Goal: Information Seeking & Learning: Find specific fact

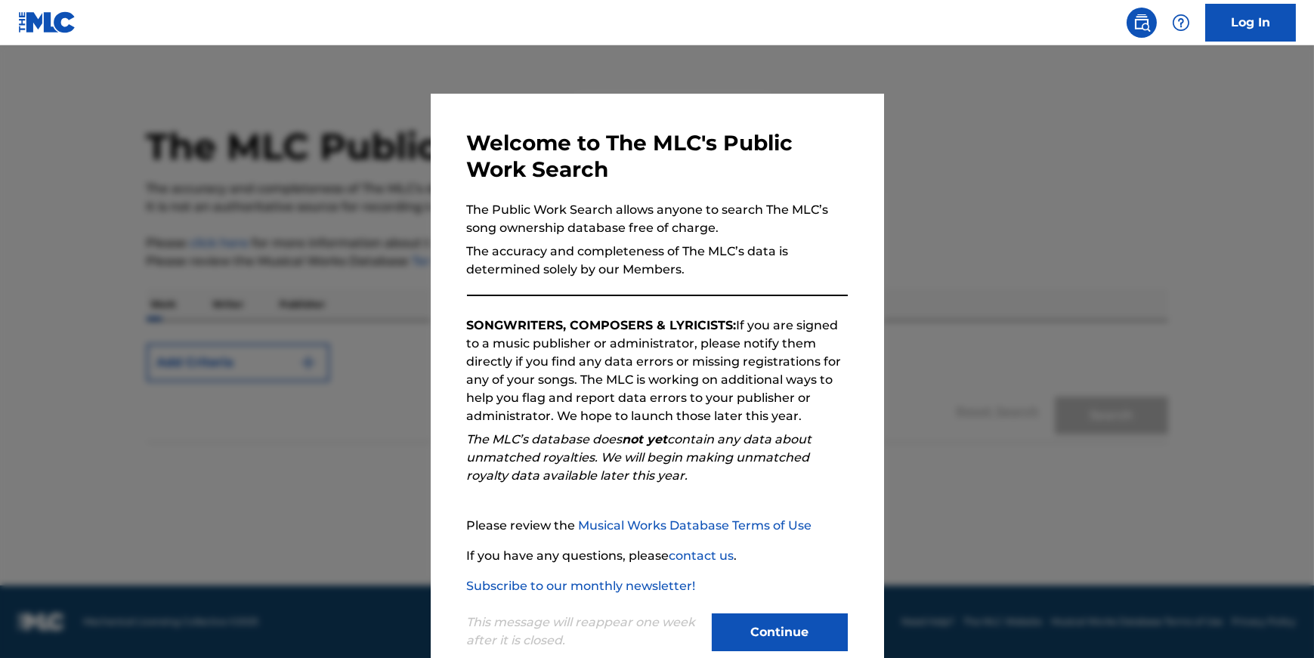
click at [796, 631] on button "Continue" at bounding box center [780, 632] width 136 height 38
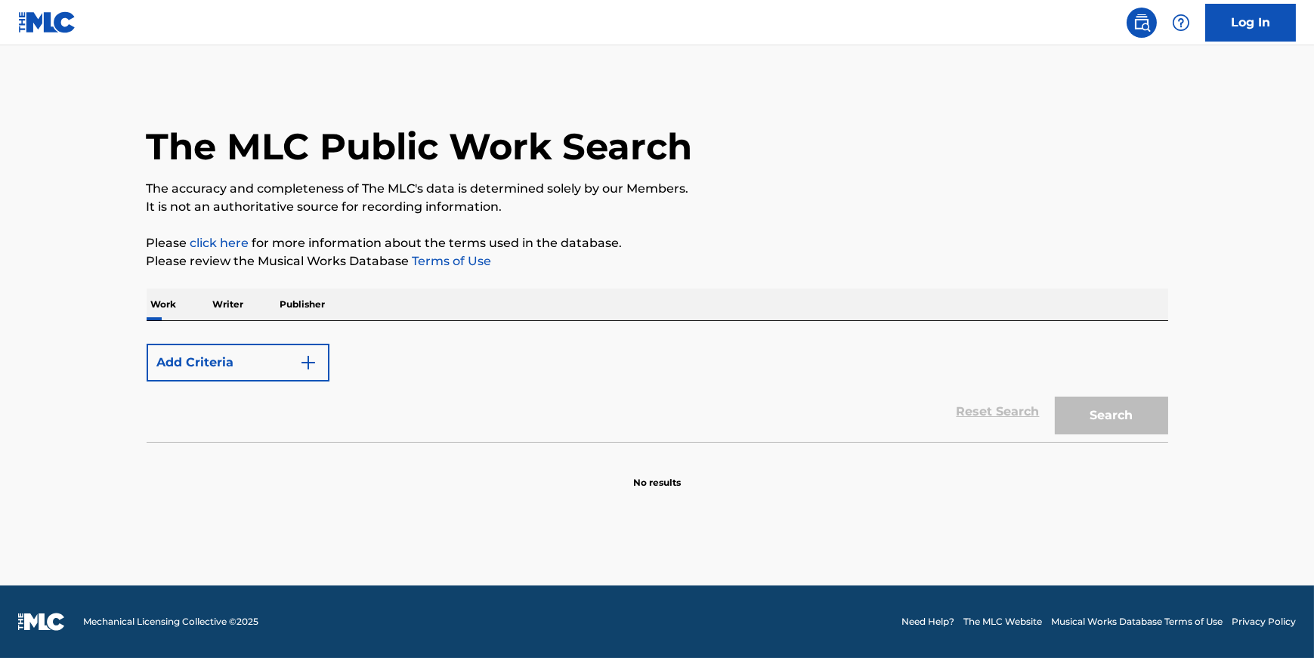
click at [162, 303] on p "Work" at bounding box center [164, 305] width 35 height 32
click at [244, 357] on button "Add Criteria" at bounding box center [238, 363] width 183 height 38
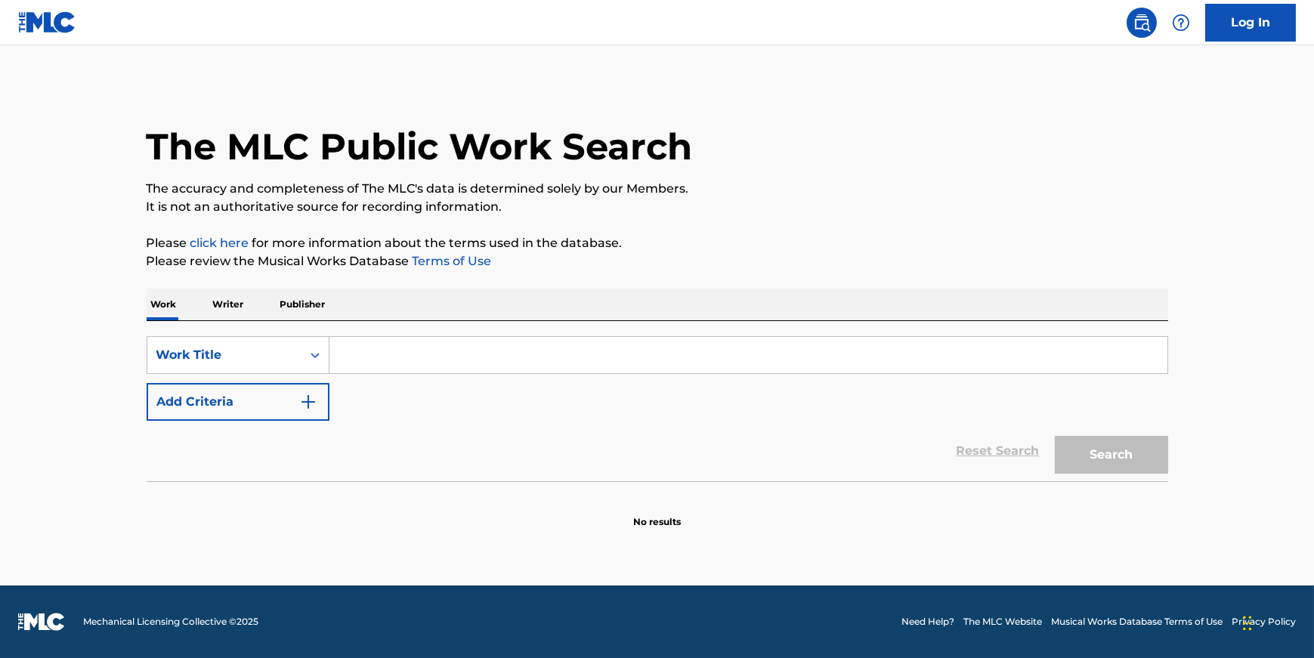
click at [407, 356] on input "Search Form" at bounding box center [748, 355] width 838 height 36
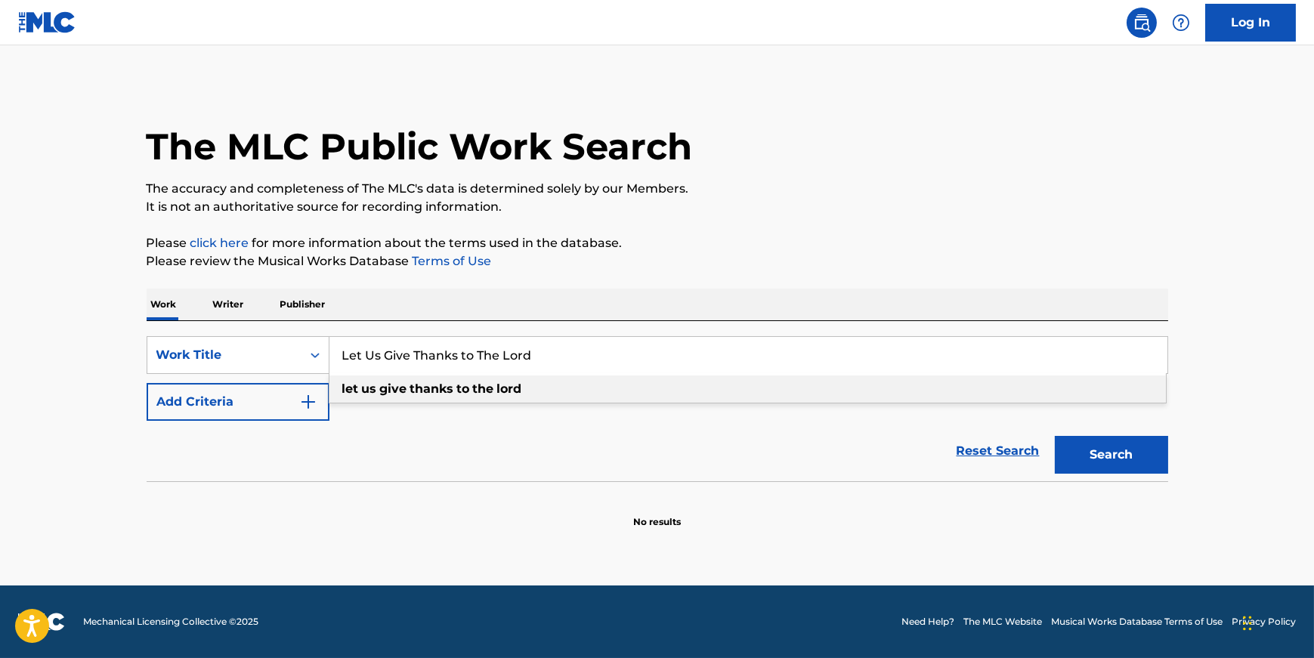
type input "Let Us Give Thanks to The Lord"
click at [1115, 456] on button "Search" at bounding box center [1111, 455] width 113 height 38
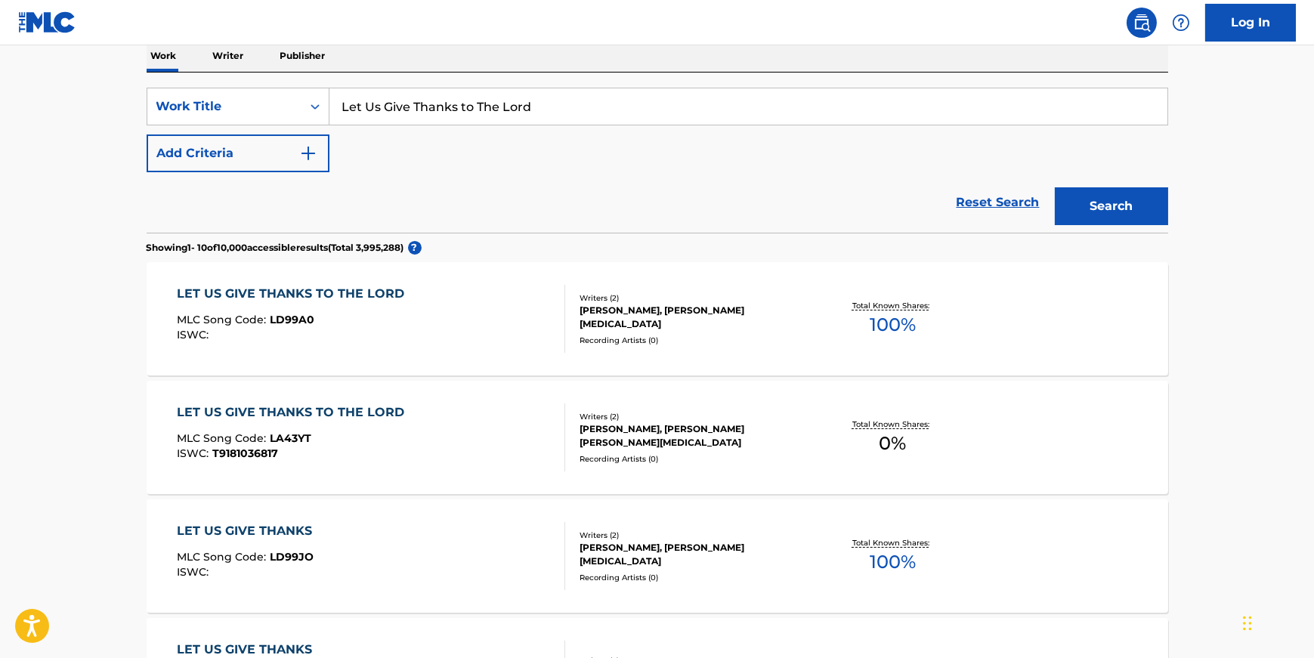
scroll to position [249, 0]
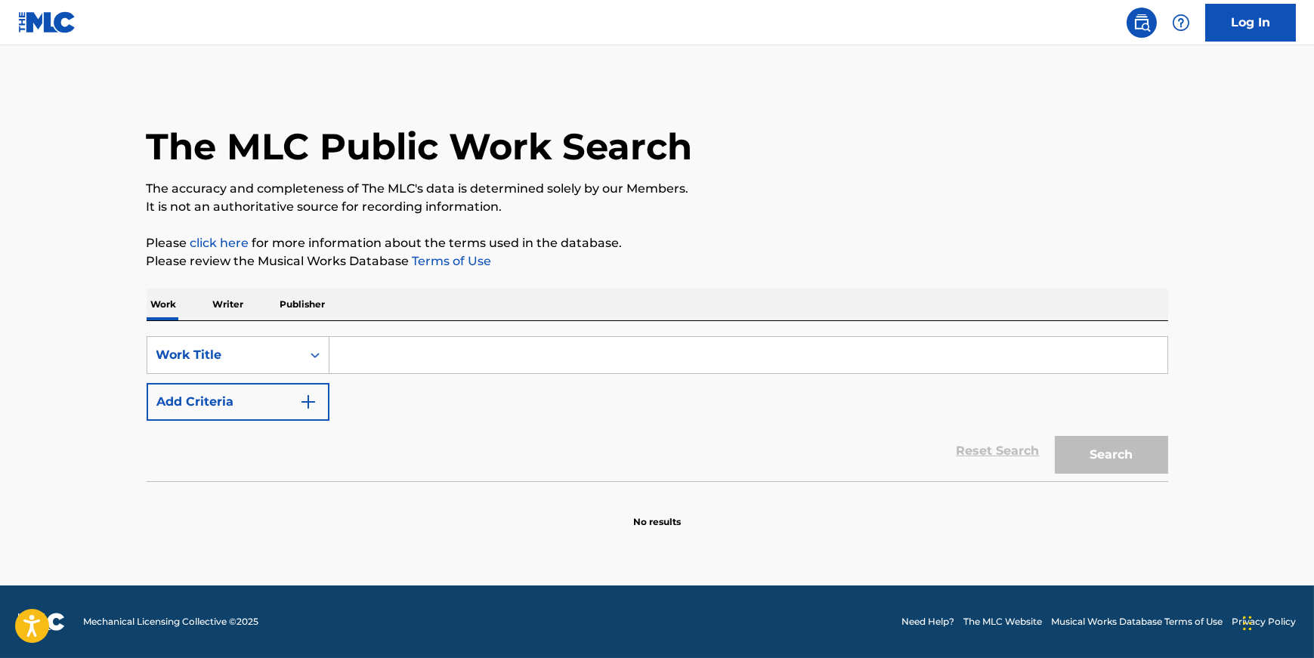
click at [396, 361] on input "Search Form" at bounding box center [748, 355] width 838 height 36
paste input "Let Us Give Thanks To The Lord"
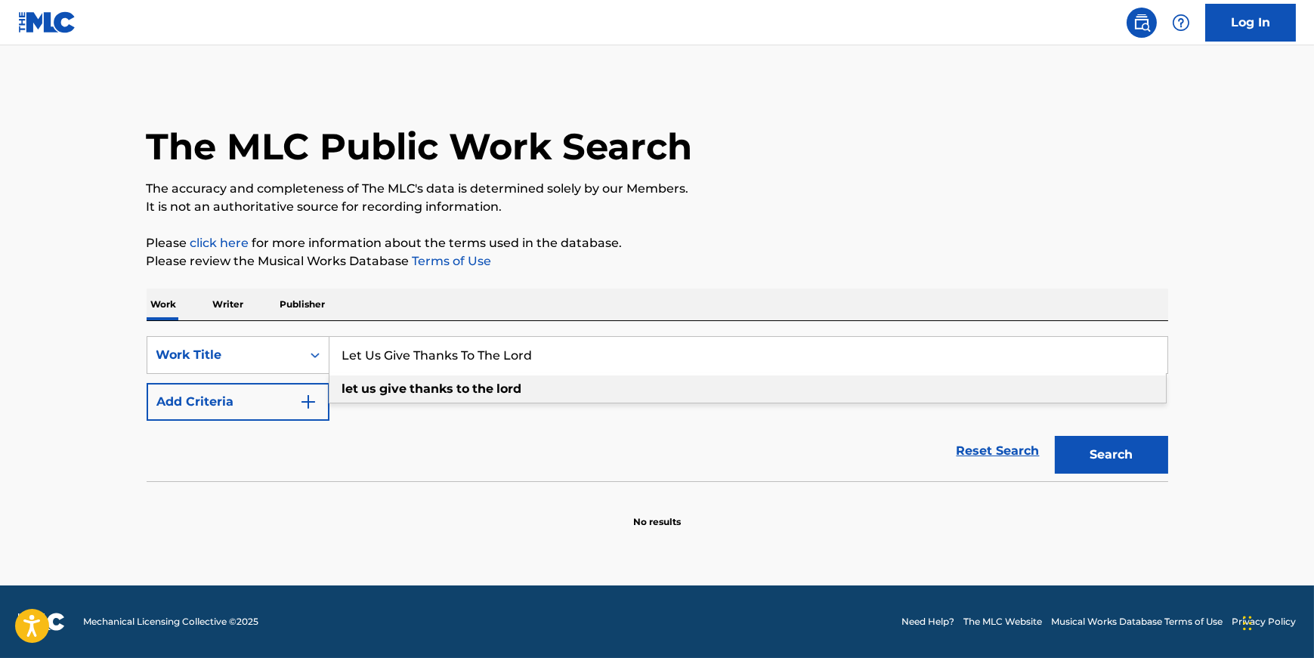
type input "Let Us Give Thanks To The Lord"
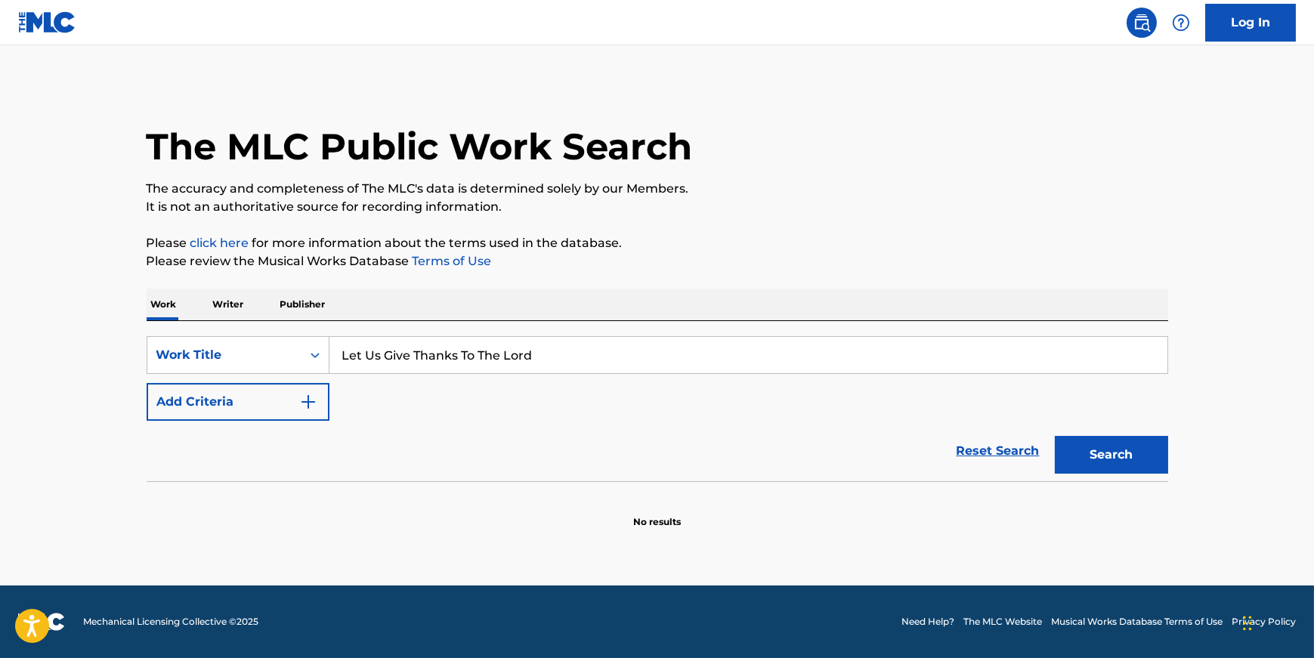
click at [1107, 453] on button "Search" at bounding box center [1111, 455] width 113 height 38
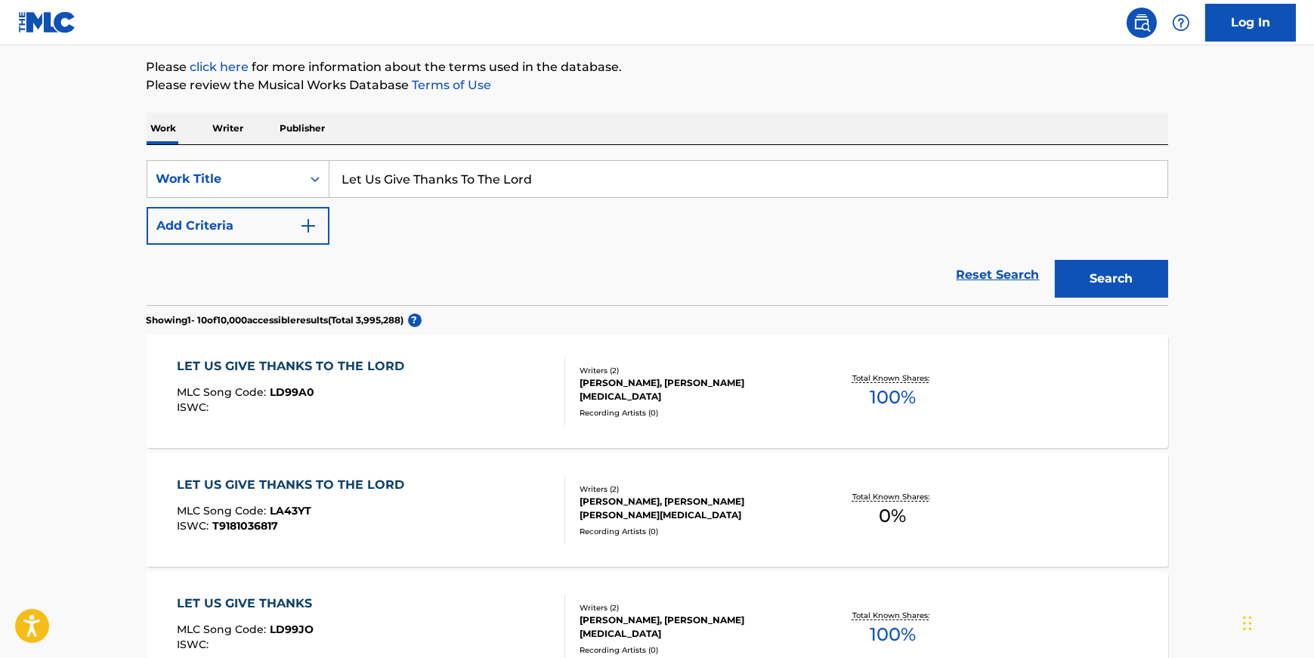
scroll to position [178, 0]
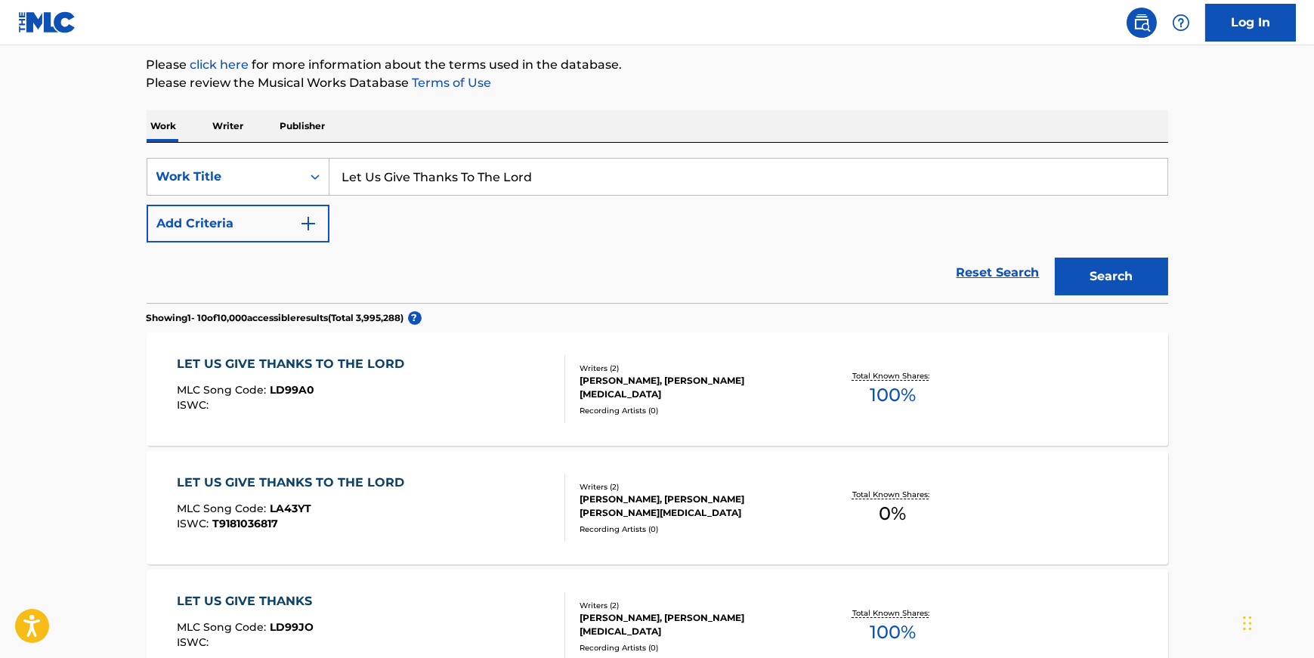
click at [429, 375] on div "LET US GIVE THANKS TO THE LORD MLC Song Code : LD99A0 ISWC :" at bounding box center [371, 389] width 388 height 68
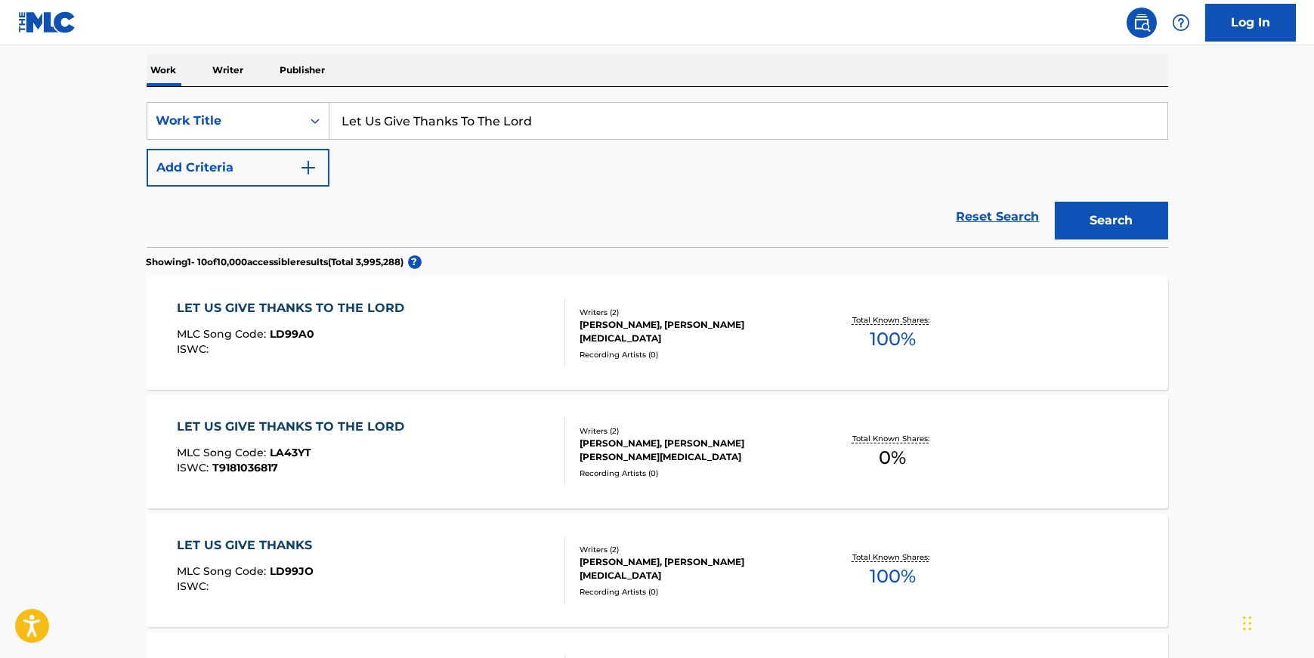
scroll to position [240, 0]
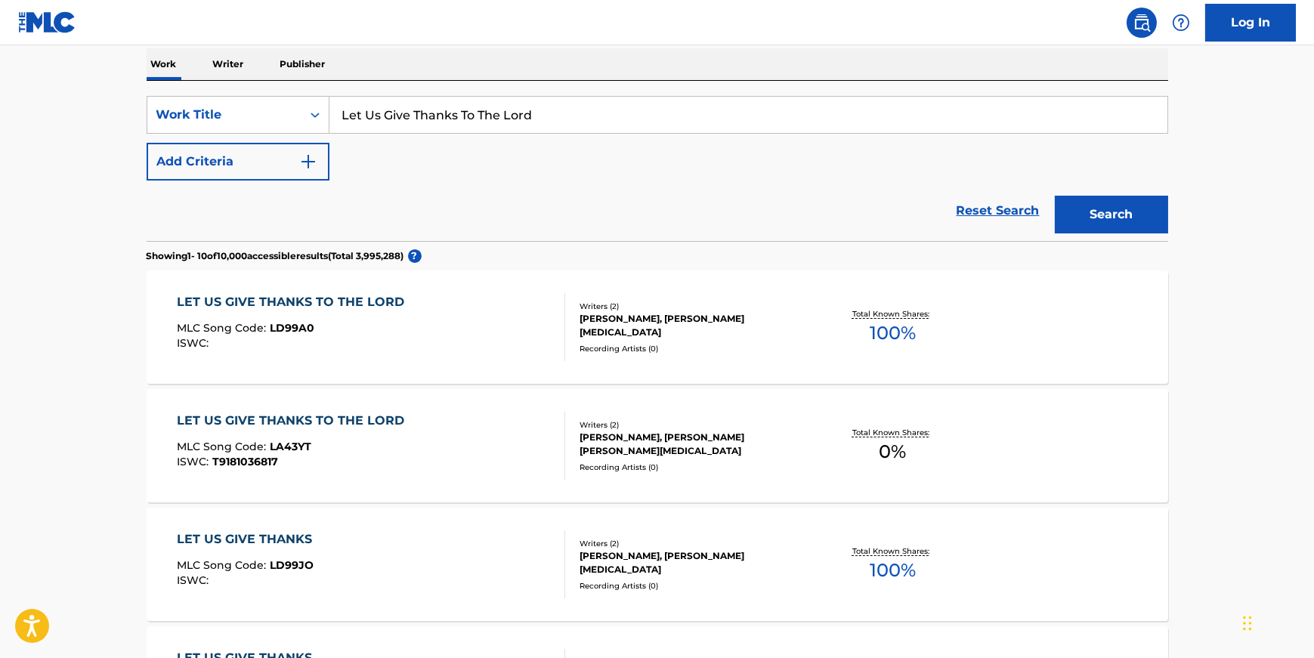
click at [525, 402] on div "LET US GIVE THANKS TO THE LORD MLC Song Code : LA43YT ISWC : T9181036817 Writer…" at bounding box center [657, 445] width 1021 height 113
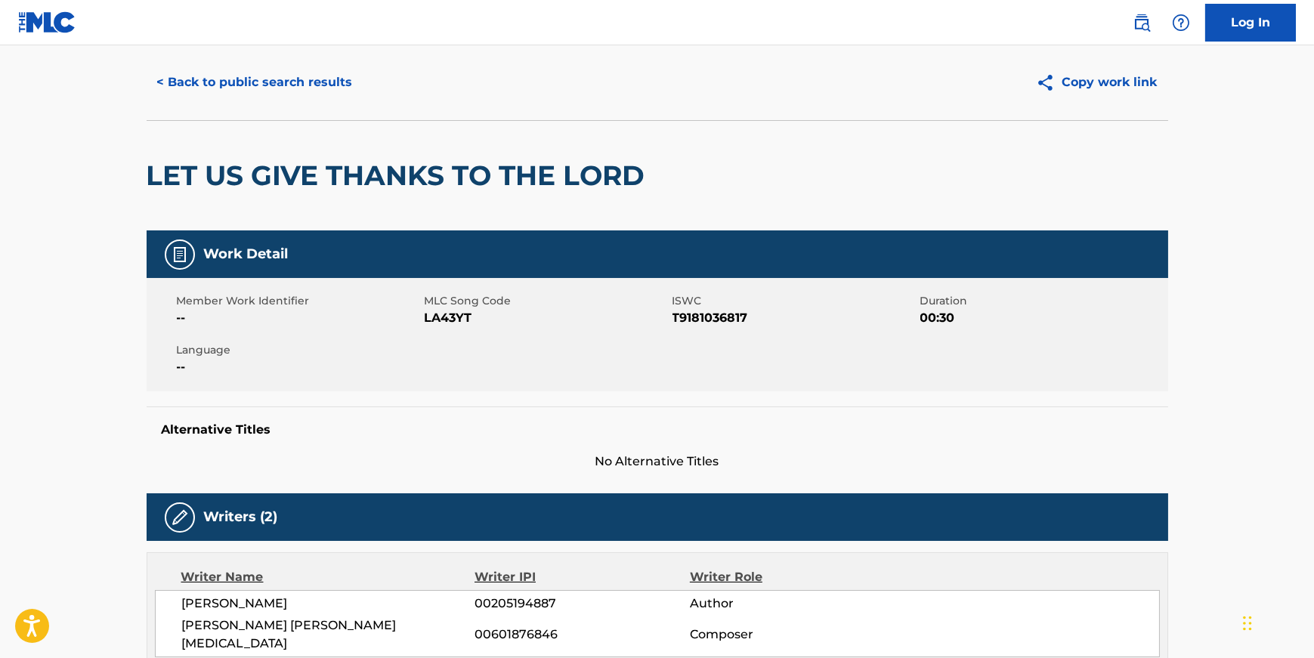
scroll to position [36, 0]
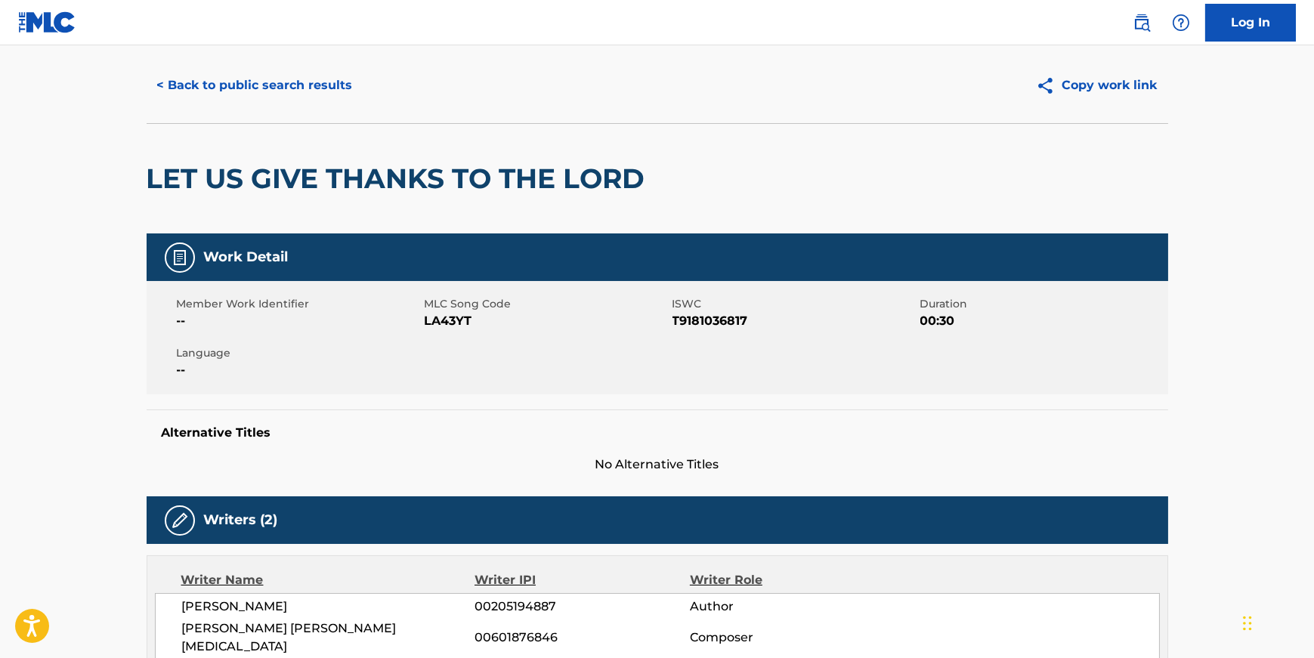
click at [213, 93] on button "< Back to public search results" at bounding box center [255, 85] width 217 height 38
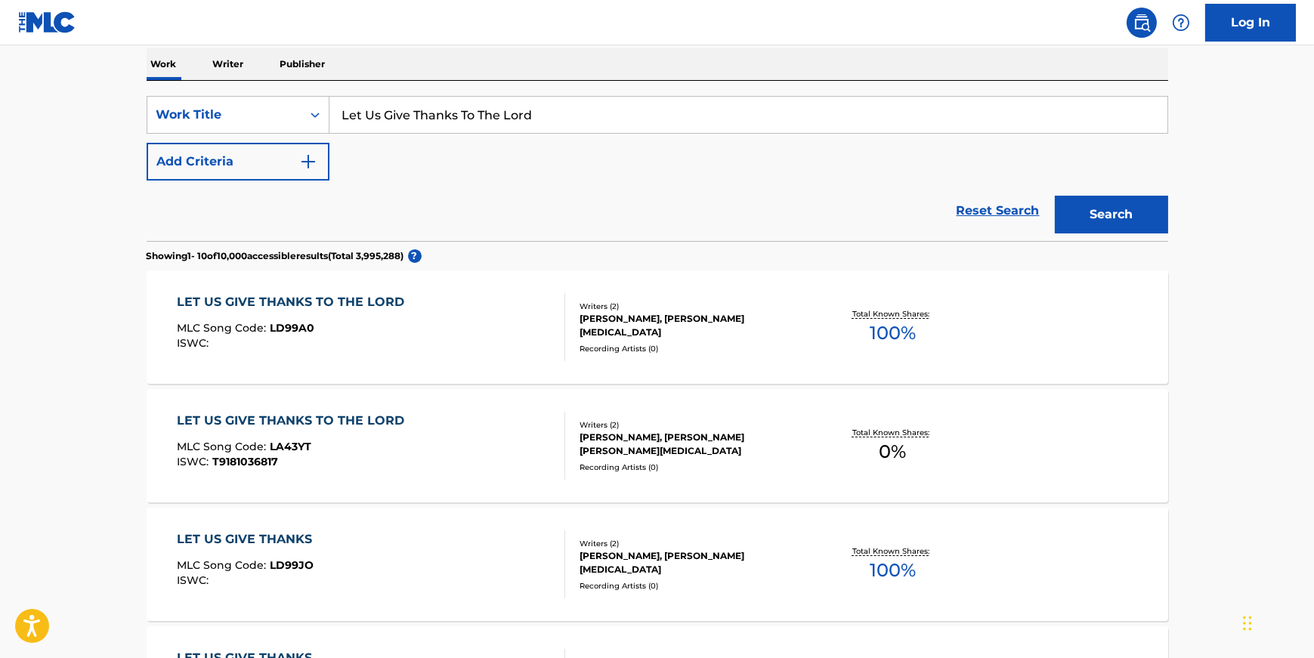
click at [768, 343] on div "Recording Artists ( 0 )" at bounding box center [693, 348] width 228 height 11
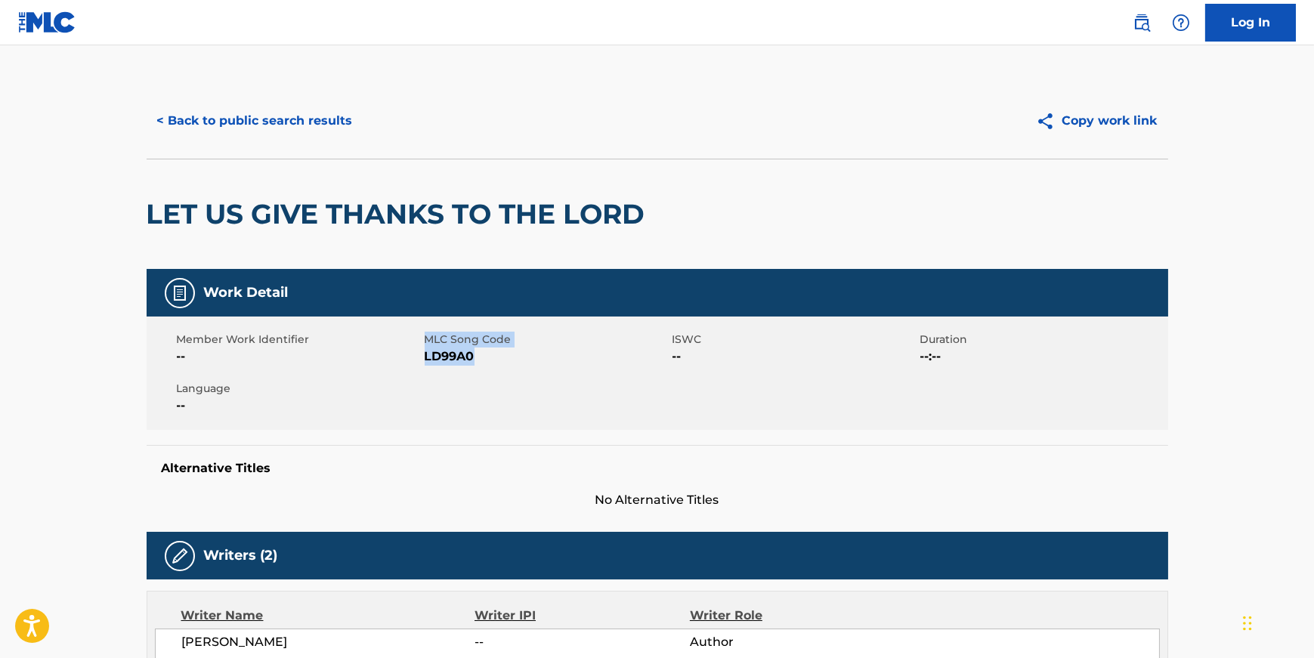
drag, startPoint x: 419, startPoint y: 356, endPoint x: 505, endPoint y: 356, distance: 86.1
click at [505, 356] on div "Member Work Identifier -- MLC Song Code LD99A0 ISWC -- Duration --:-- Language …" at bounding box center [657, 373] width 1021 height 113
click at [511, 365] on div "Member Work Identifier -- MLC Song Code LD99A0 ISWC -- Duration --:-- Language …" at bounding box center [657, 373] width 1021 height 113
drag, startPoint x: 490, startPoint y: 357, endPoint x: 426, endPoint y: 363, distance: 63.7
click at [425, 363] on span "LD99A0" at bounding box center [547, 357] width 244 height 18
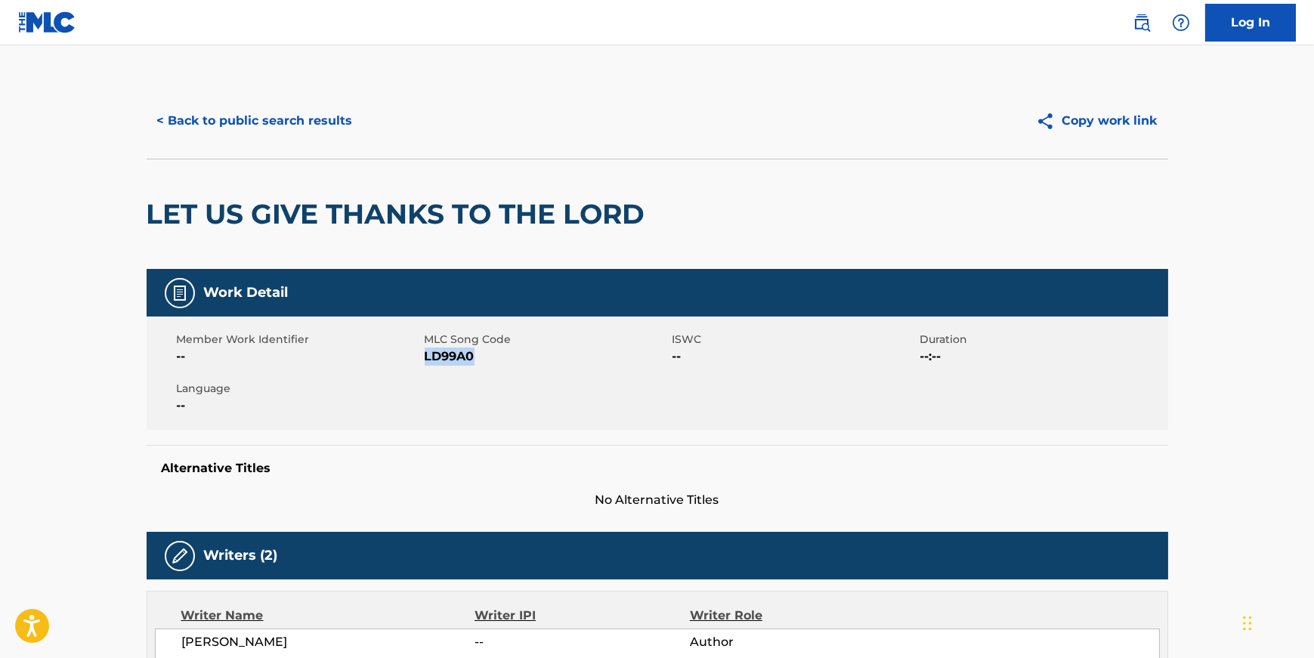
copy span "LD99A0"
